Goal: Task Accomplishment & Management: Complete application form

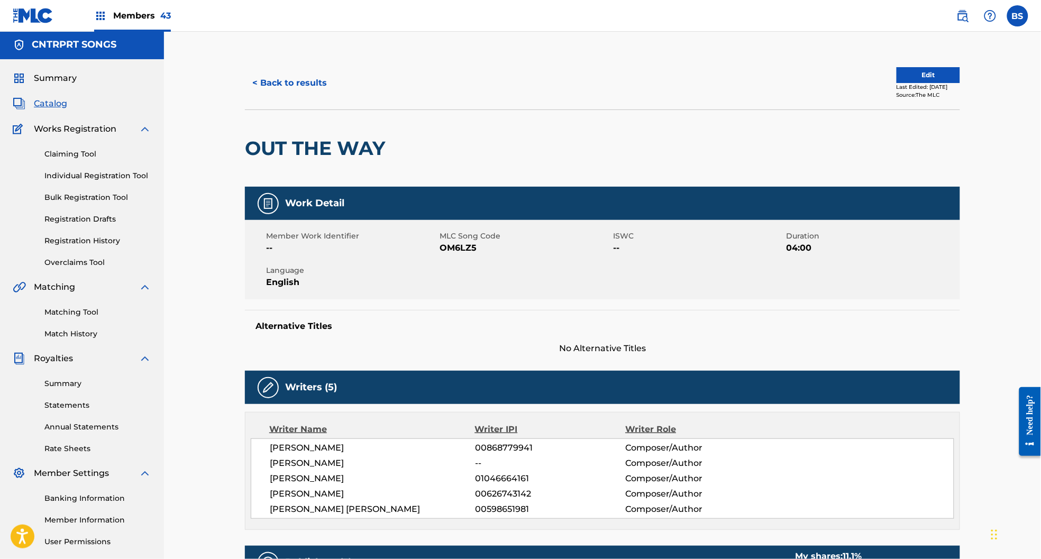
click at [52, 103] on span "Catalog" at bounding box center [50, 103] width 33 height 13
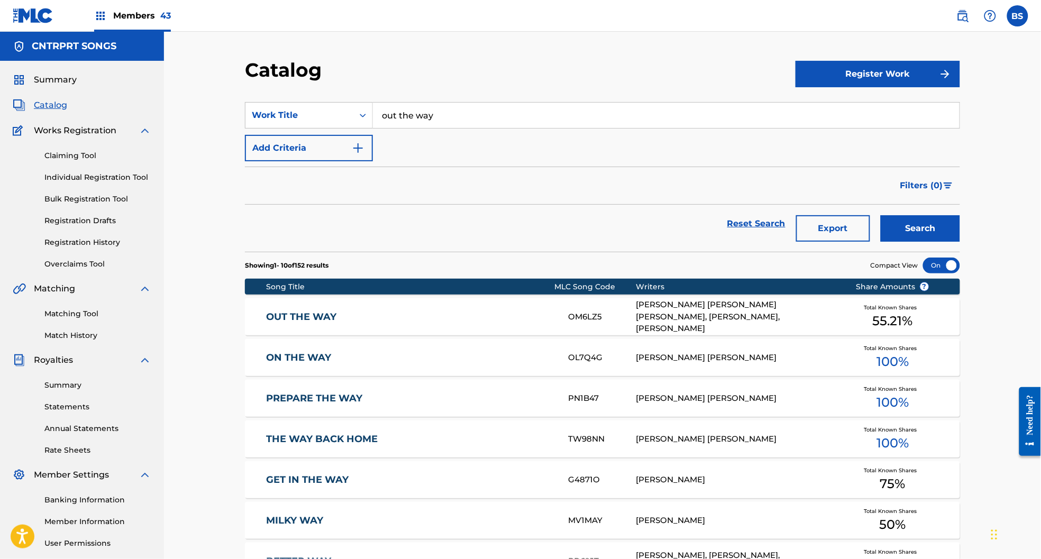
drag, startPoint x: 130, startPoint y: 8, endPoint x: 387, endPoint y: 31, distance: 258.1
click at [131, 8] on div "Members 43" at bounding box center [132, 15] width 77 height 31
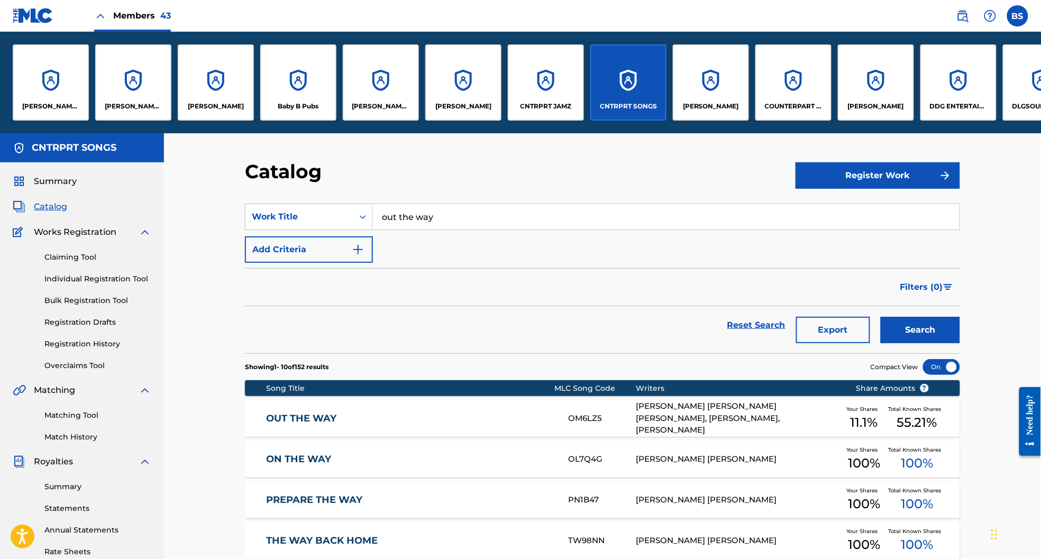
click at [563, 93] on div "CNTRPRT JAMZ" at bounding box center [546, 82] width 76 height 76
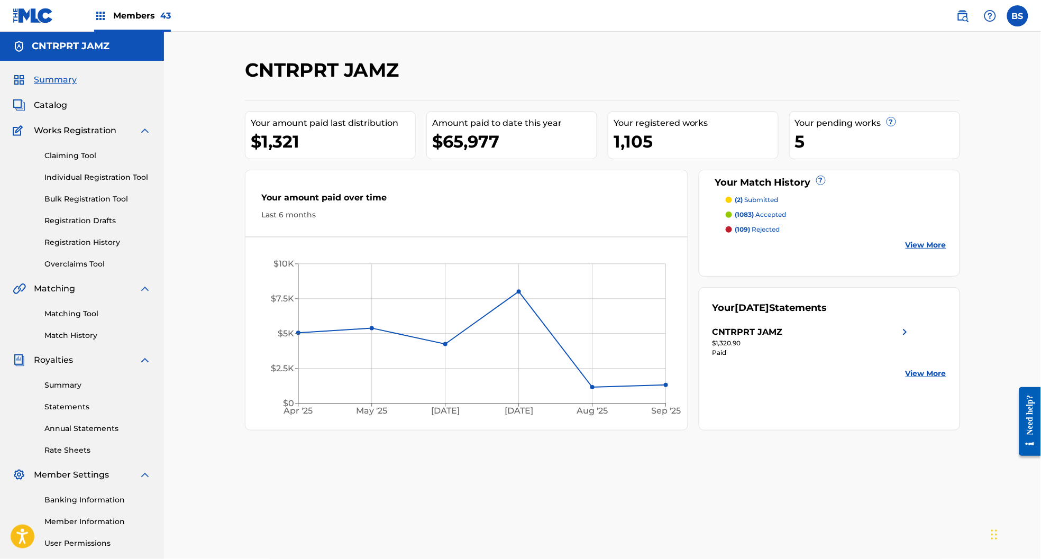
click at [95, 201] on link "Bulk Registration Tool" at bounding box center [97, 199] width 107 height 11
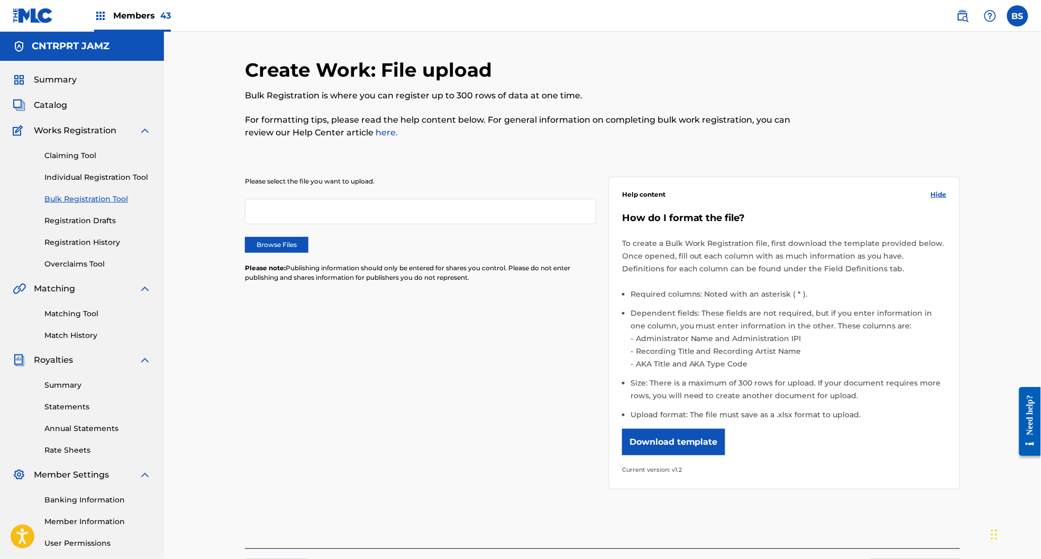
click at [283, 241] on label "Browse Files" at bounding box center [276, 245] width 63 height 16
click at [0, 0] on input "Browse Files" at bounding box center [0, 0] width 0 height 0
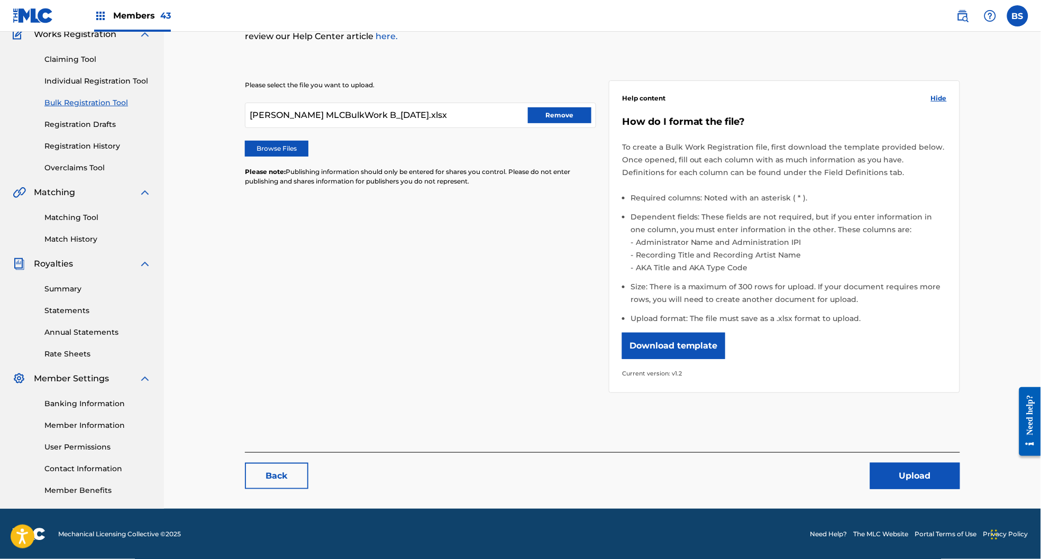
click at [932, 477] on button "Upload" at bounding box center [915, 476] width 90 height 26
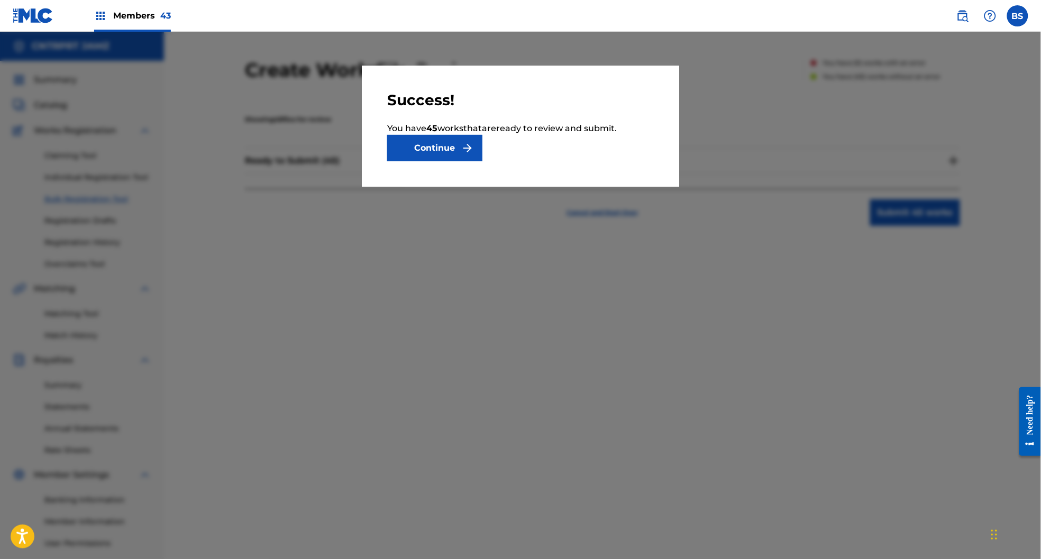
click at [434, 150] on button "Continue" at bounding box center [434, 148] width 95 height 26
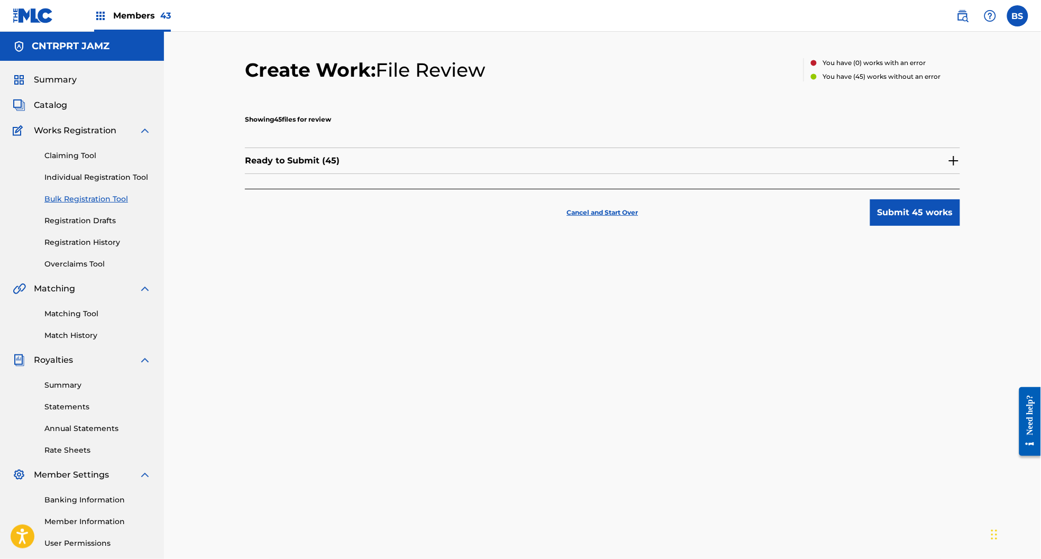
drag, startPoint x: 912, startPoint y: 165, endPoint x: 901, endPoint y: 167, distance: 10.7
click at [912, 165] on div "Ready to Submit ( 45 )" at bounding box center [602, 161] width 715 height 26
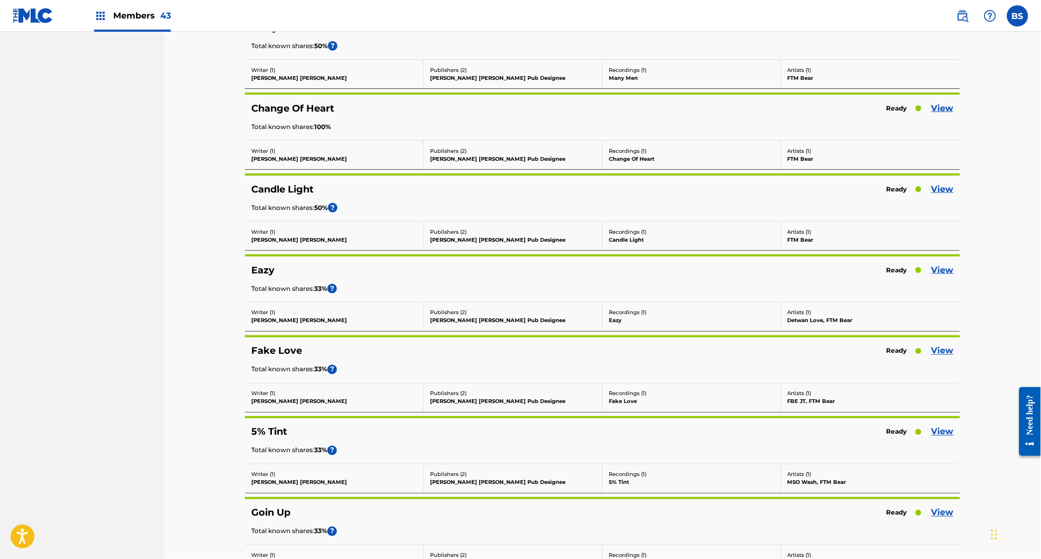
scroll to position [3373, 0]
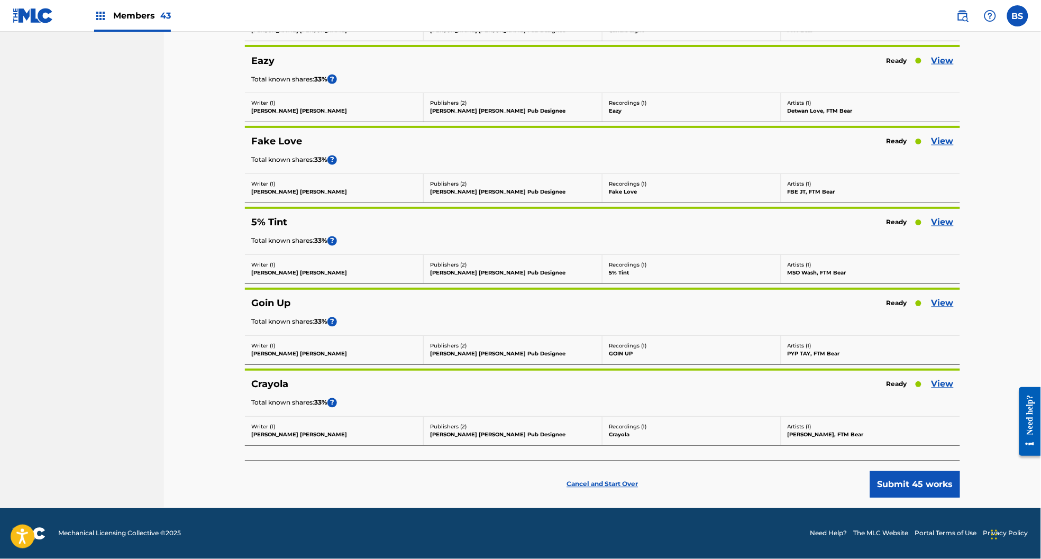
click at [918, 484] on button "Submit 45 works" at bounding box center [915, 484] width 90 height 26
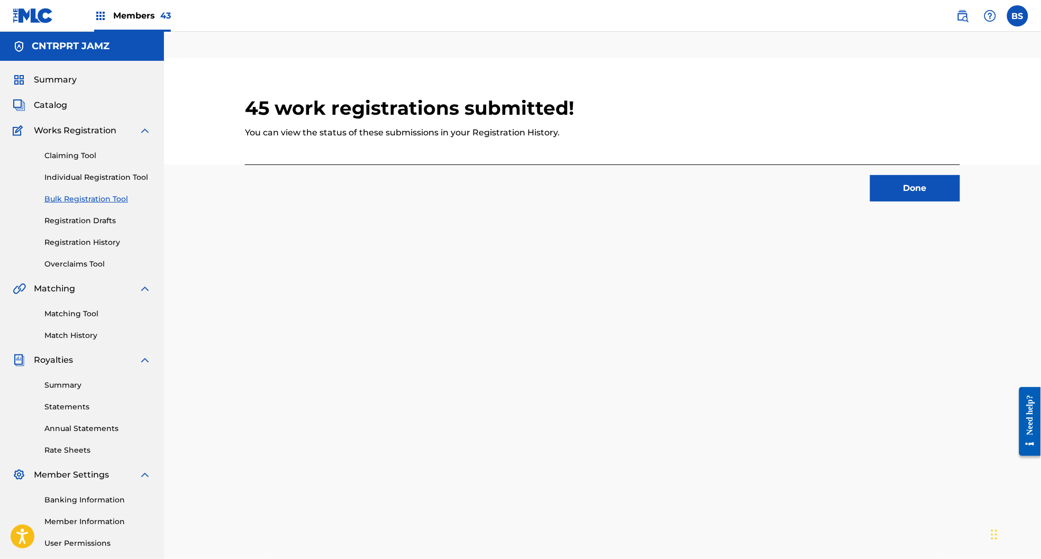
click at [935, 197] on button "Done" at bounding box center [915, 188] width 90 height 26
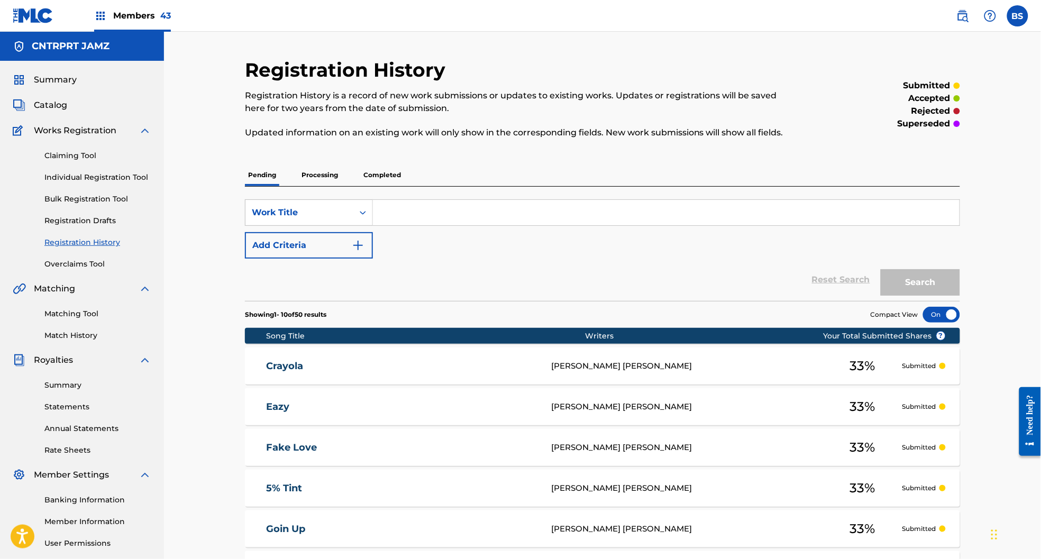
drag, startPoint x: 153, startPoint y: 19, endPoint x: 198, endPoint y: 29, distance: 45.5
click at [153, 19] on span "Members 43" at bounding box center [142, 16] width 58 height 12
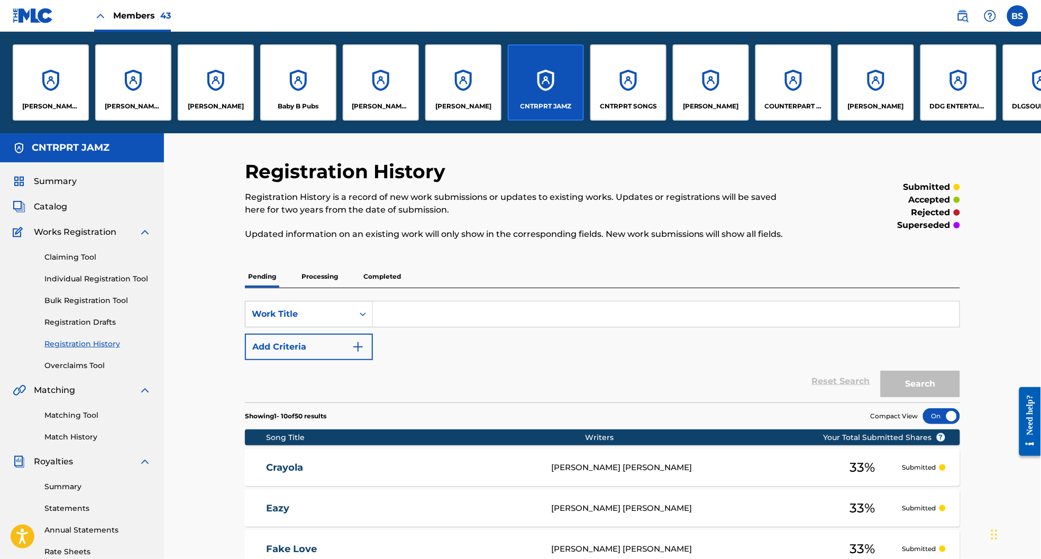
click at [636, 90] on div "CNTRPRT SONGS" at bounding box center [628, 82] width 76 height 76
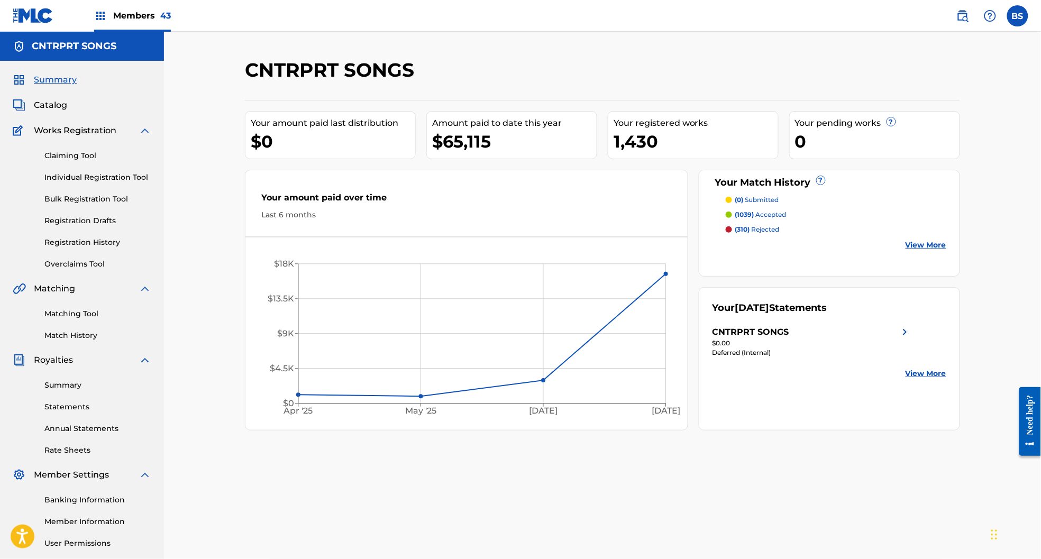
click at [52, 100] on span "Catalog" at bounding box center [50, 105] width 33 height 13
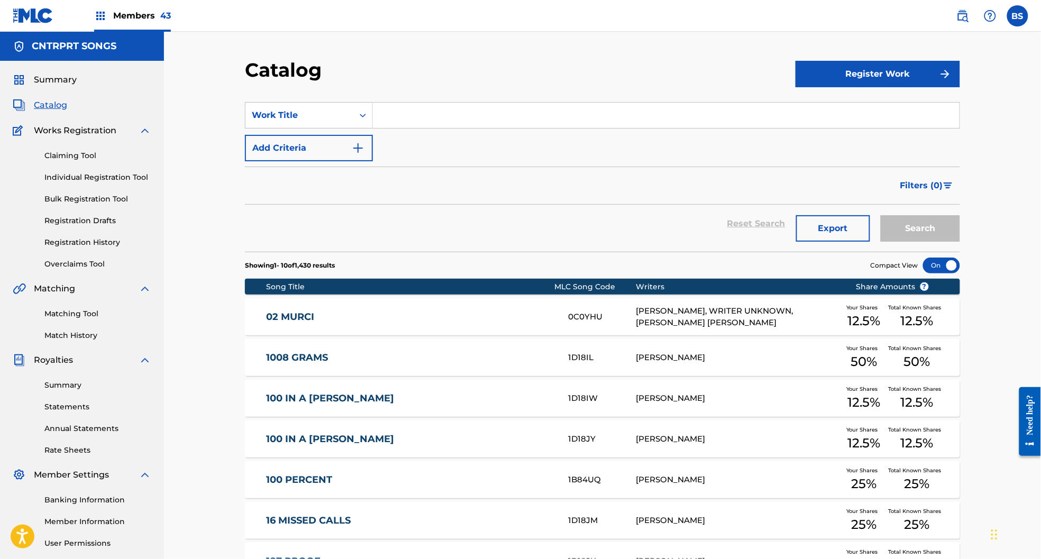
click at [415, 121] on input "Search Form" at bounding box center [666, 115] width 587 height 25
paste input "Alone"
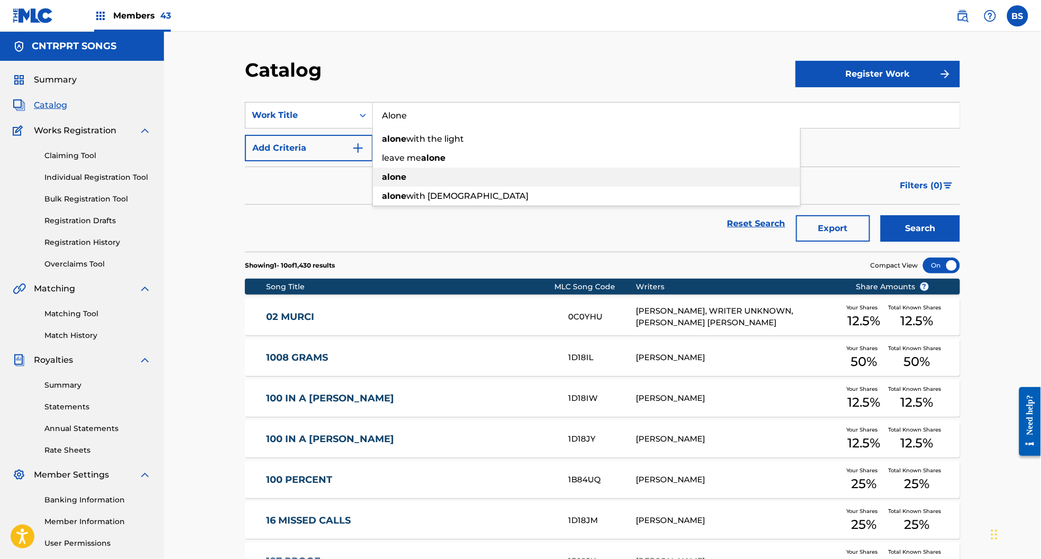
click at [475, 179] on div "alone" at bounding box center [586, 177] width 427 height 19
type input "alone"
drag, startPoint x: 922, startPoint y: 223, endPoint x: 531, endPoint y: 111, distance: 406.6
click at [922, 222] on button "Search" at bounding box center [920, 228] width 79 height 26
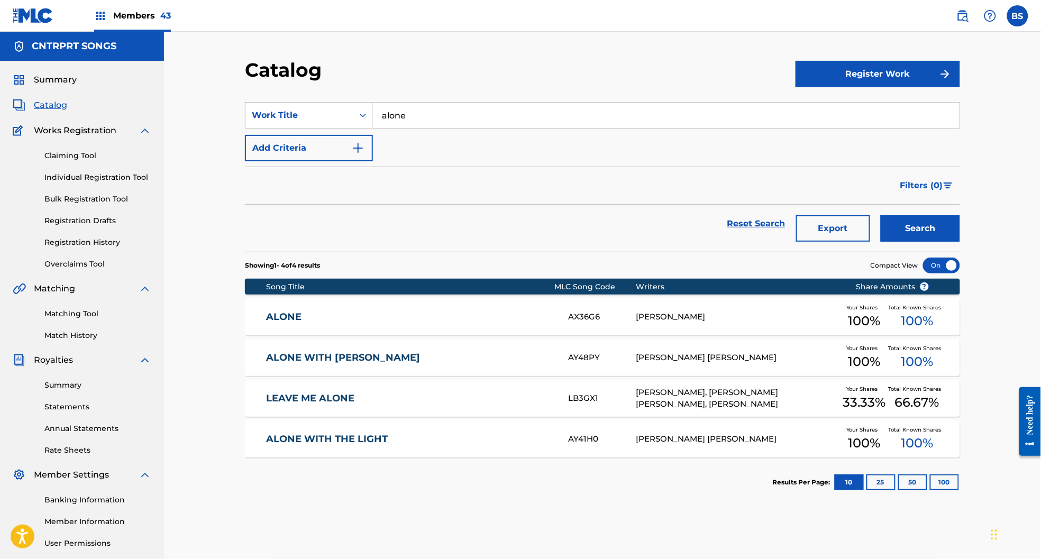
click at [494, 318] on link "ALONE" at bounding box center [411, 317] width 288 height 12
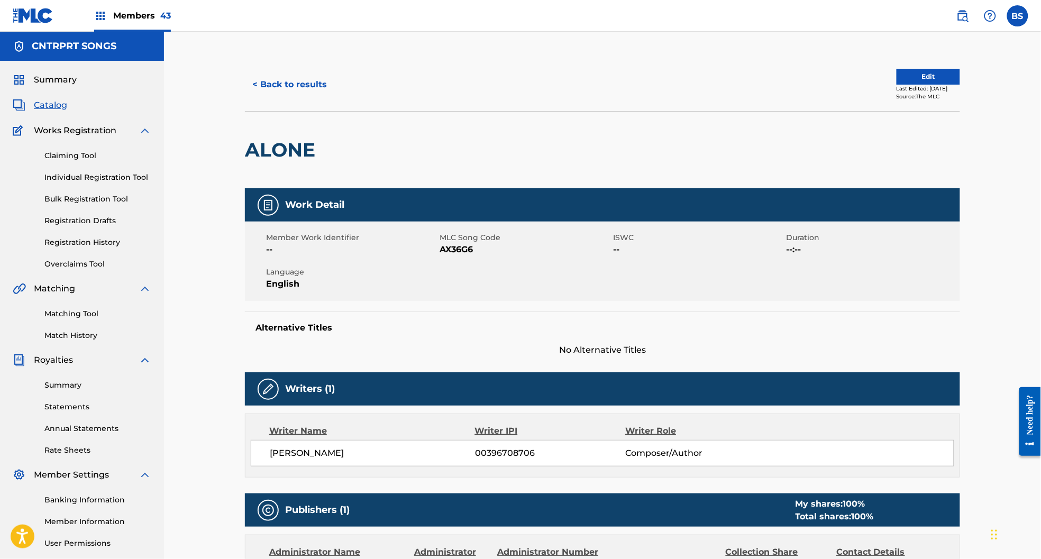
click at [281, 77] on button "< Back to results" at bounding box center [289, 84] width 89 height 26
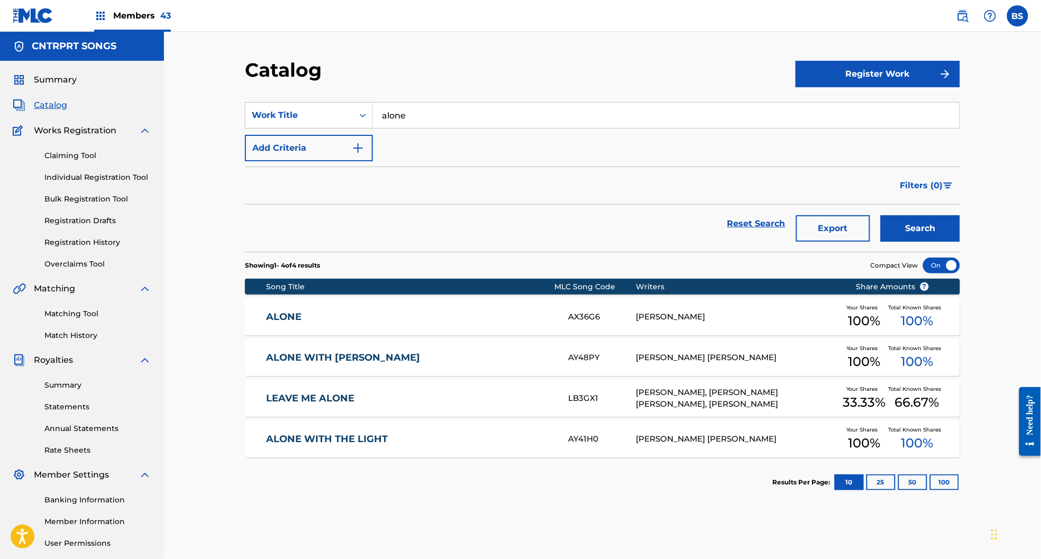
click at [417, 107] on input "alone" at bounding box center [666, 115] width 587 height 25
paste input "Goodnight"
drag, startPoint x: 391, startPoint y: 140, endPoint x: 736, endPoint y: 195, distance: 348.6
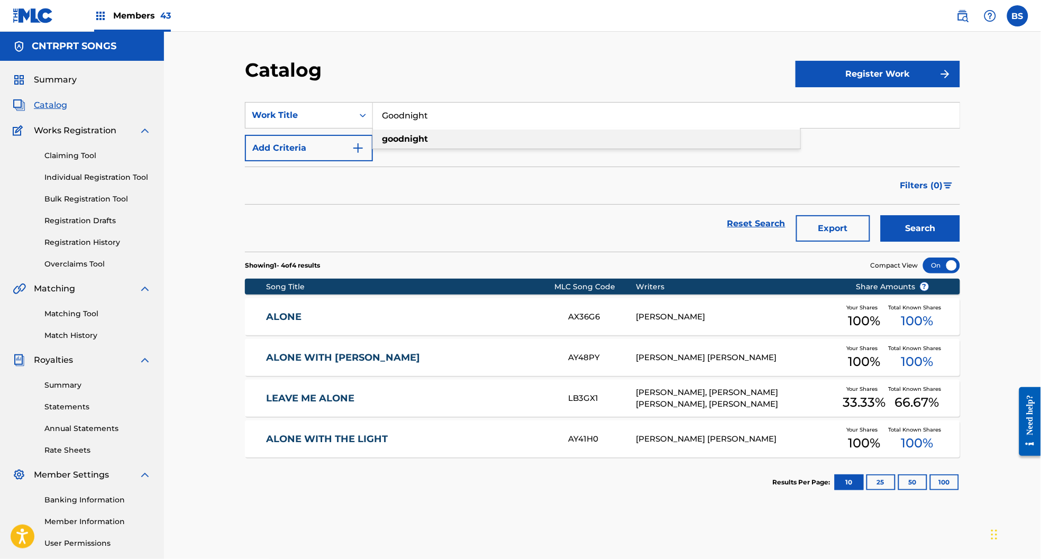
click at [392, 140] on strong "goodnight" at bounding box center [405, 139] width 46 height 10
type input "goodnight"
click at [937, 237] on button "Search" at bounding box center [920, 228] width 79 height 26
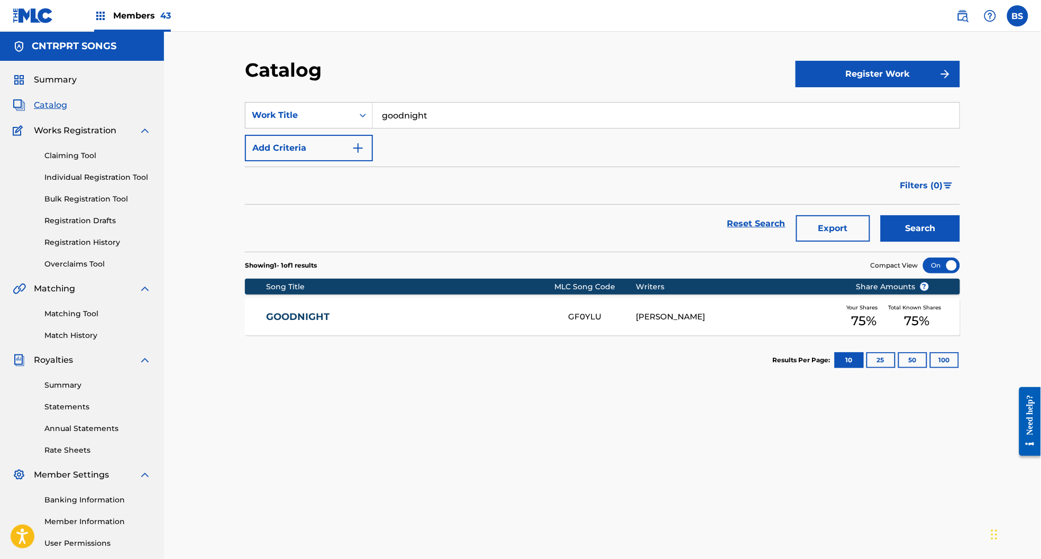
click at [459, 313] on link "GOODNIGHT" at bounding box center [411, 317] width 288 height 12
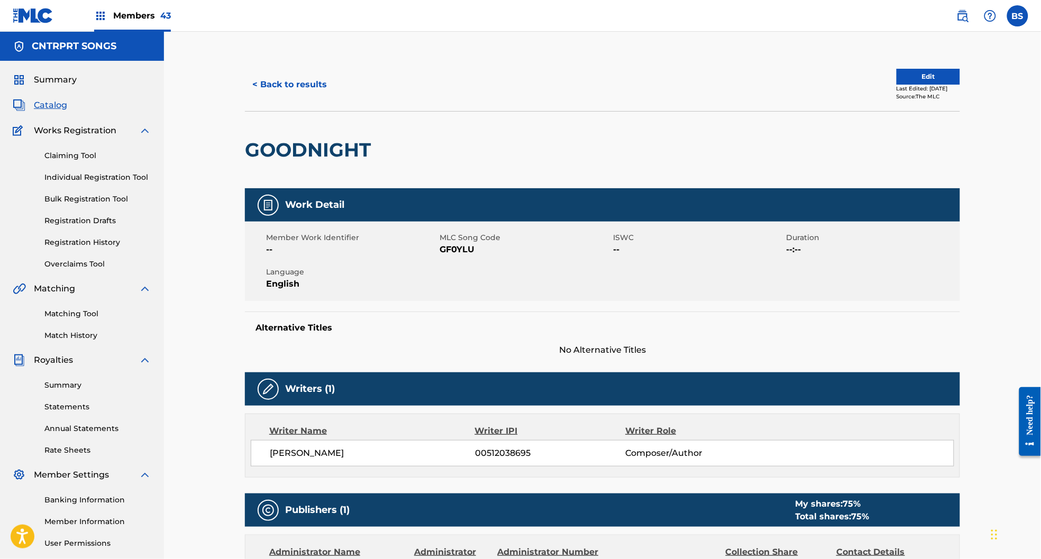
click at [289, 83] on button "< Back to results" at bounding box center [289, 84] width 89 height 26
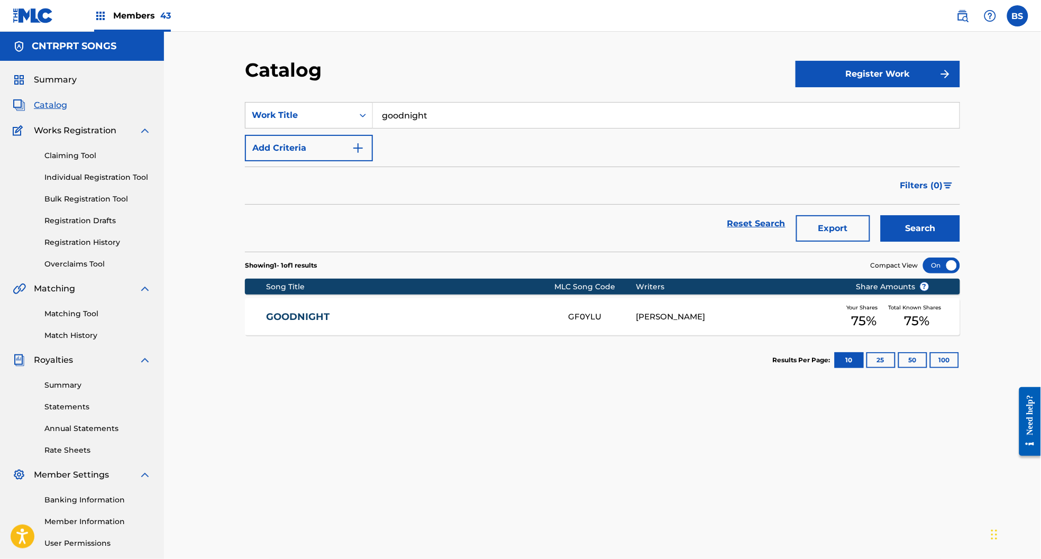
click at [431, 108] on input "goodnight" at bounding box center [666, 115] width 587 height 25
paste input "Touchin the Roof"
drag, startPoint x: 409, startPoint y: 138, endPoint x: 567, endPoint y: 184, distance: 164.5
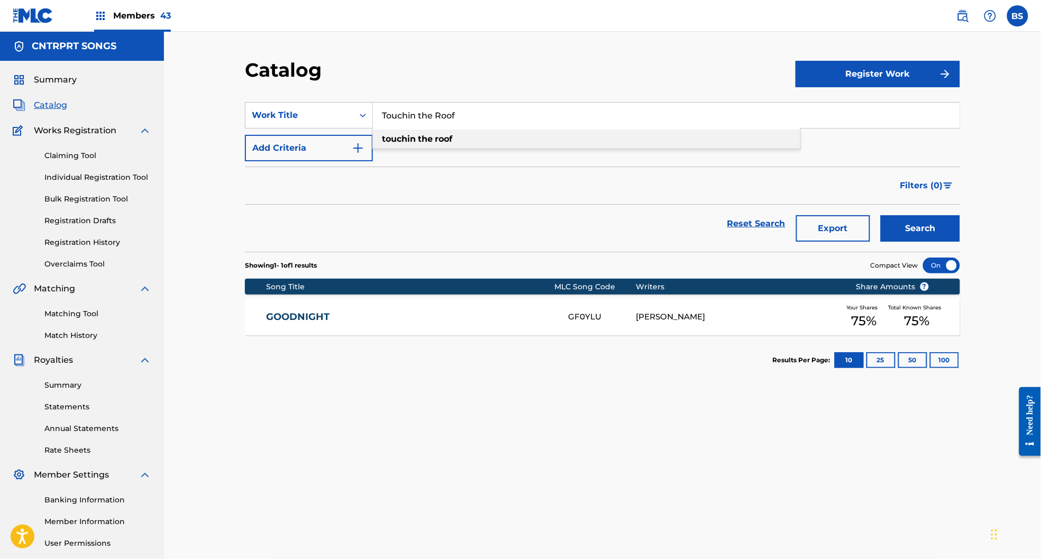
click at [409, 138] on strong "touchin" at bounding box center [399, 139] width 34 height 10
type input "touchin the roof"
drag, startPoint x: 922, startPoint y: 227, endPoint x: 914, endPoint y: 229, distance: 8.2
click at [922, 227] on button "Search" at bounding box center [920, 228] width 79 height 26
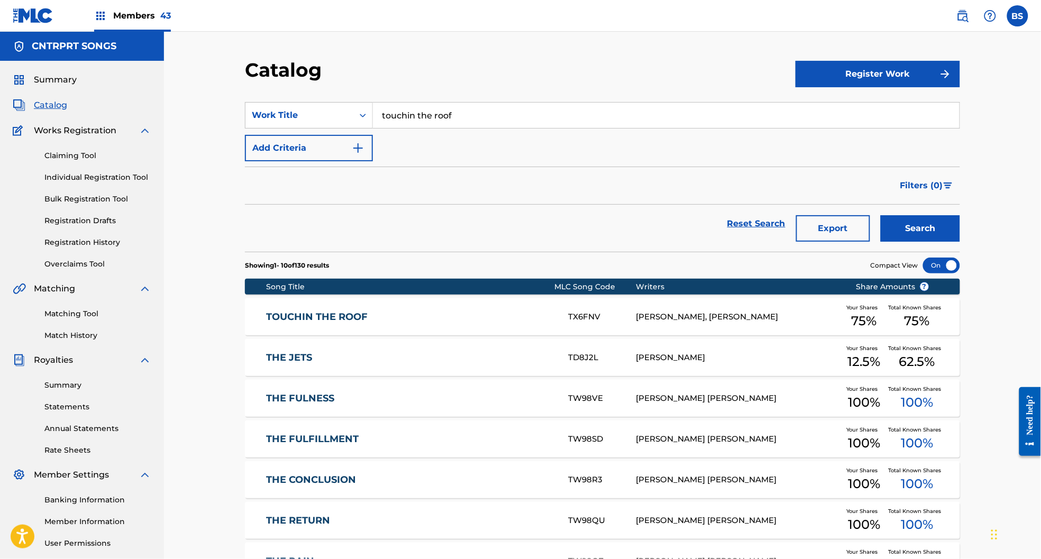
click at [444, 321] on link "TOUCHIN THE ROOF" at bounding box center [411, 317] width 288 height 12
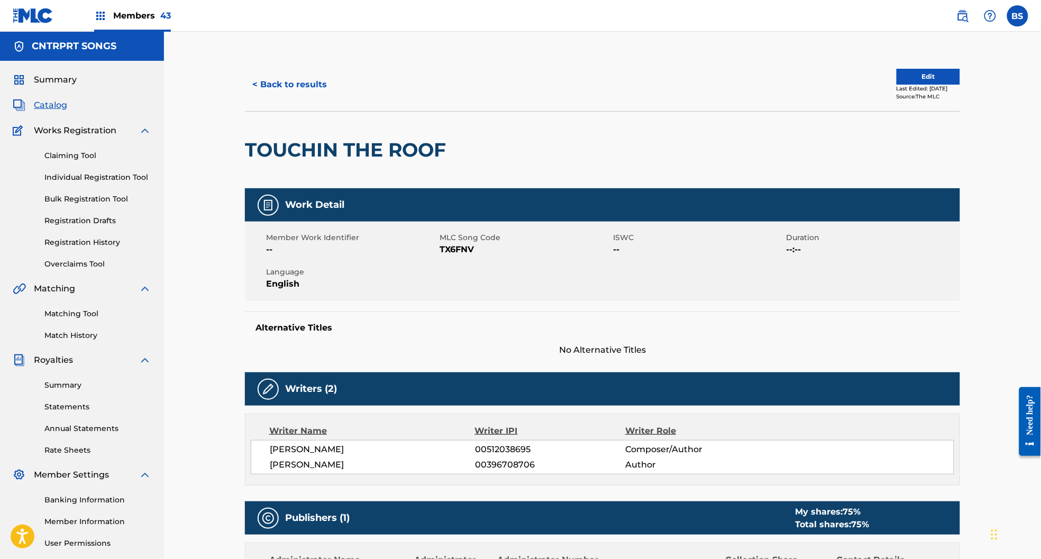
click at [53, 109] on span "Catalog" at bounding box center [50, 105] width 33 height 13
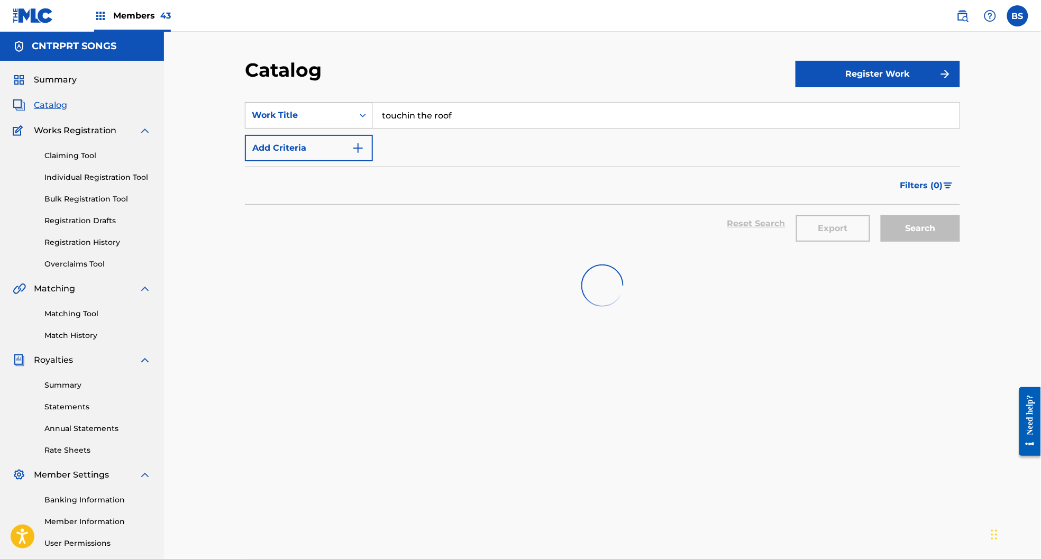
click at [316, 104] on div "Work Title" at bounding box center [309, 115] width 128 height 26
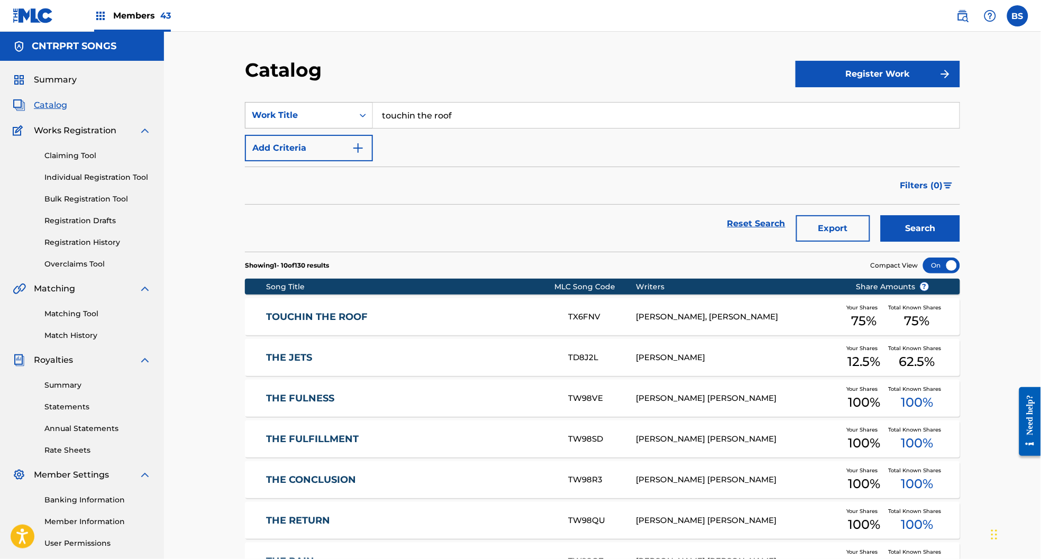
click at [331, 112] on div "Work Title" at bounding box center [299, 115] width 95 height 13
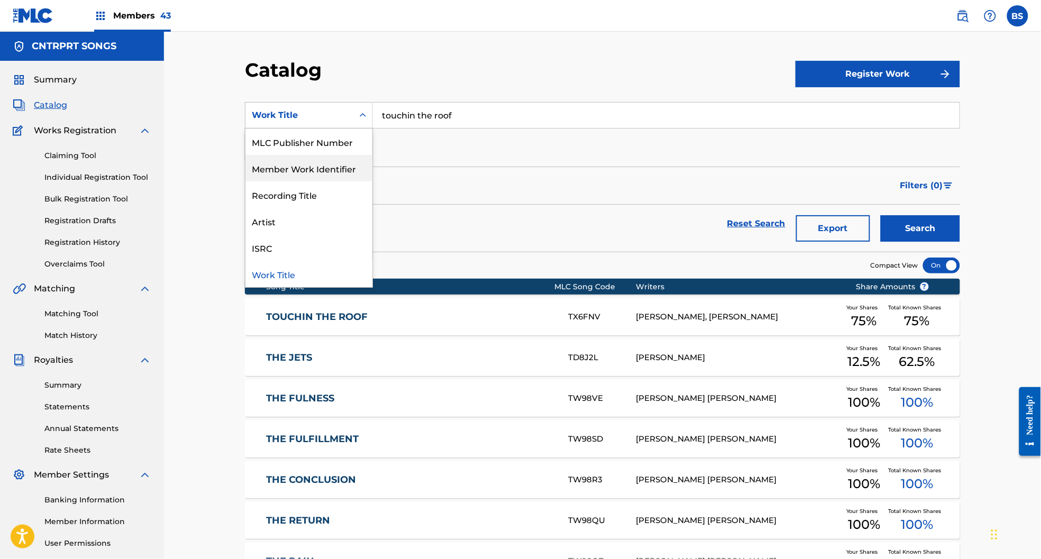
scroll to position [0, 0]
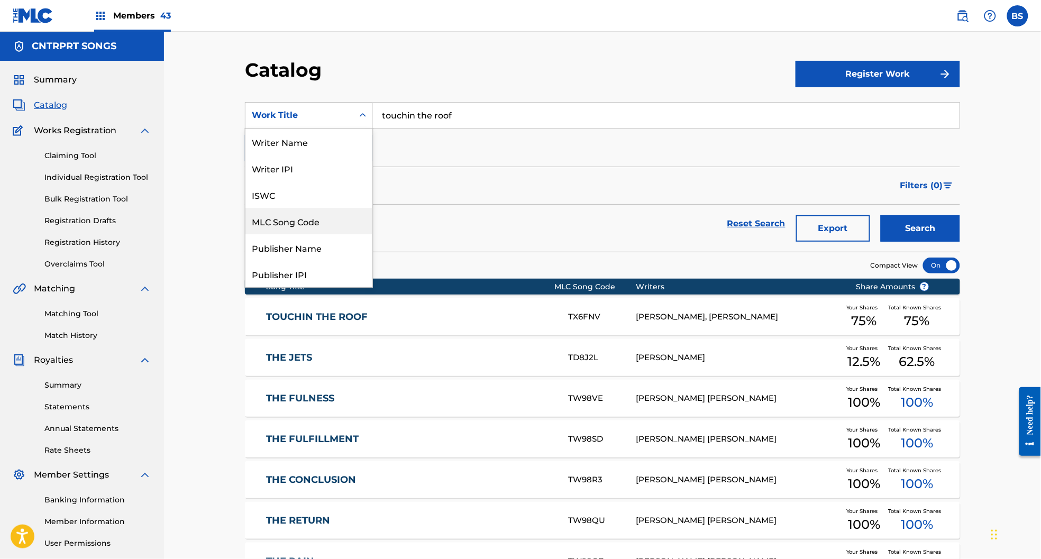
drag, startPoint x: 308, startPoint y: 224, endPoint x: 413, endPoint y: 131, distance: 139.8
click at [314, 218] on div "MLC Song Code" at bounding box center [308, 221] width 127 height 26
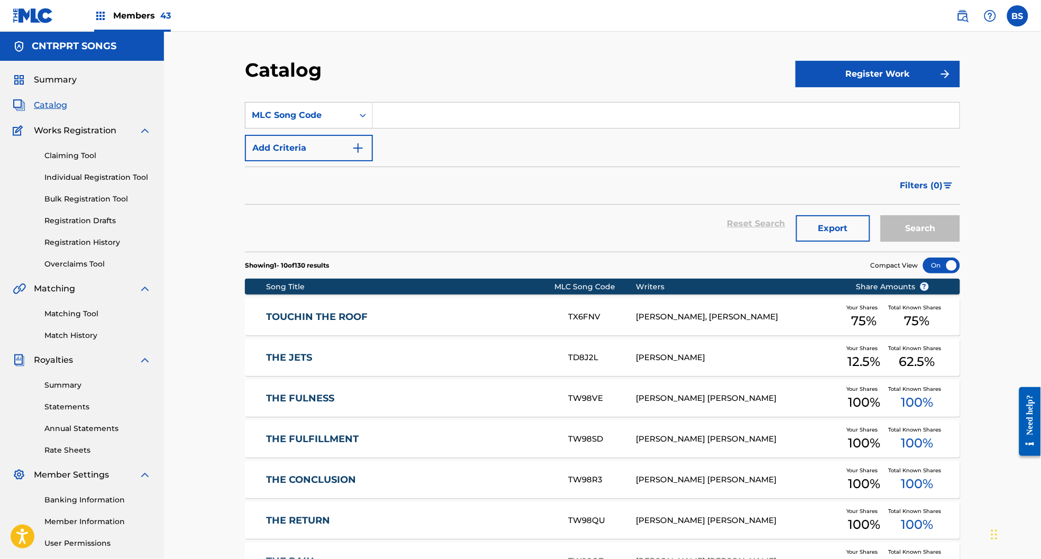
click at [420, 118] on input "Search Form" at bounding box center [666, 115] width 587 height 25
paste input "IV8V8W"
type input "IV8V8W"
drag, startPoint x: 919, startPoint y: 227, endPoint x: 883, endPoint y: 222, distance: 36.8
click at [919, 227] on button "Search" at bounding box center [920, 228] width 79 height 26
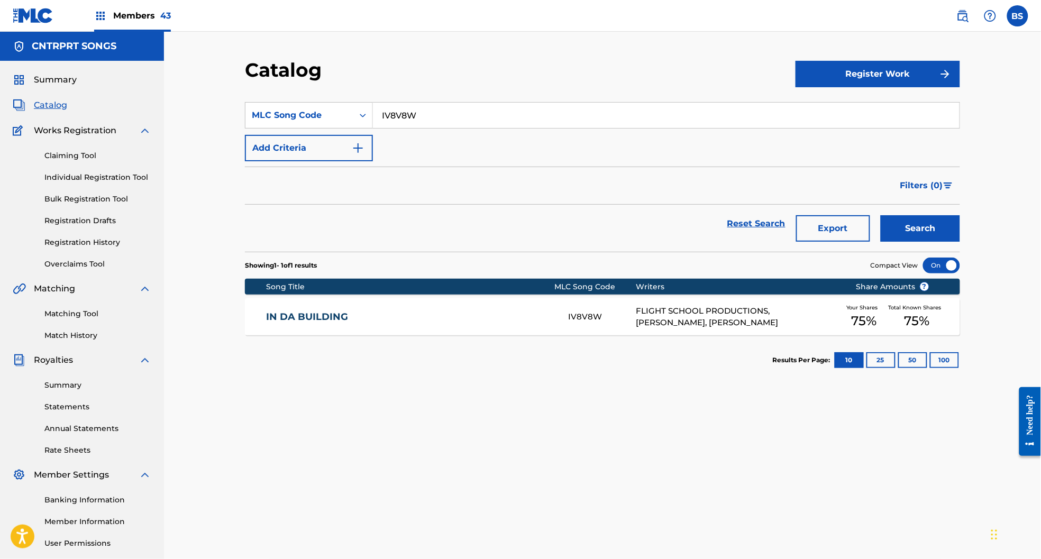
click at [493, 312] on link "IN DA BUILDING" at bounding box center [411, 317] width 288 height 12
